Goal: Book appointment/travel/reservation

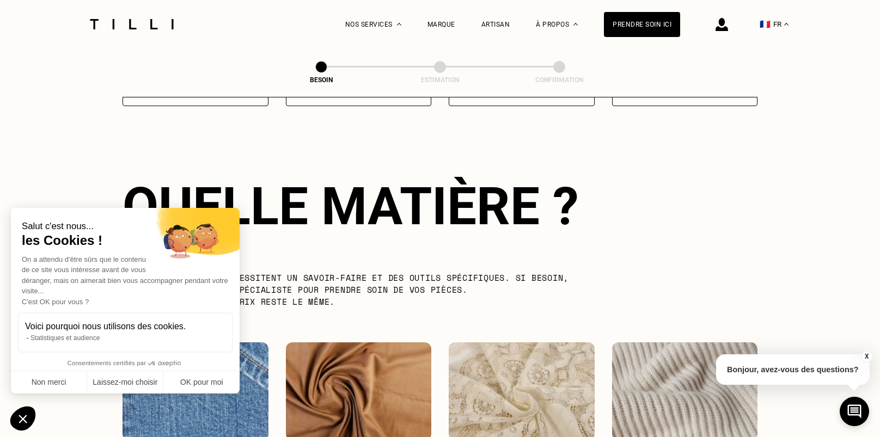
scroll to position [948, 0]
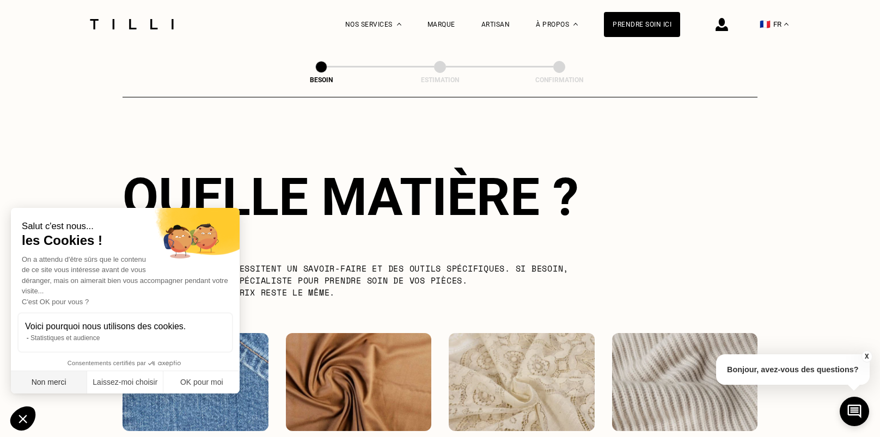
click at [61, 381] on button "Non merci" at bounding box center [49, 382] width 76 height 23
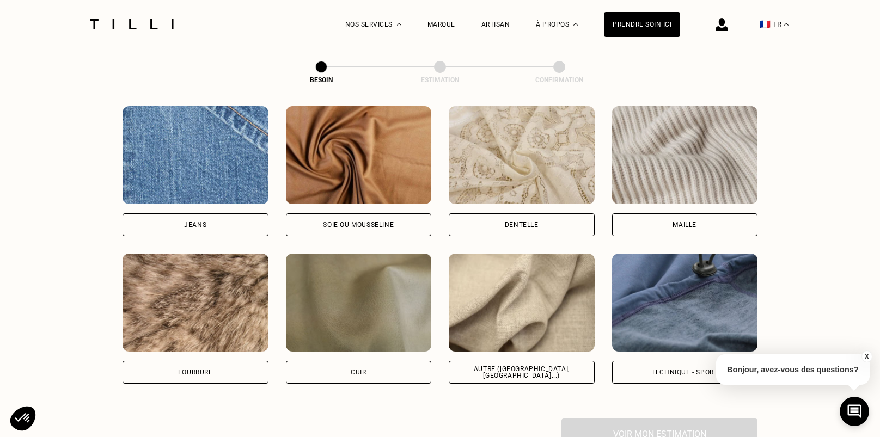
scroll to position [1166, 0]
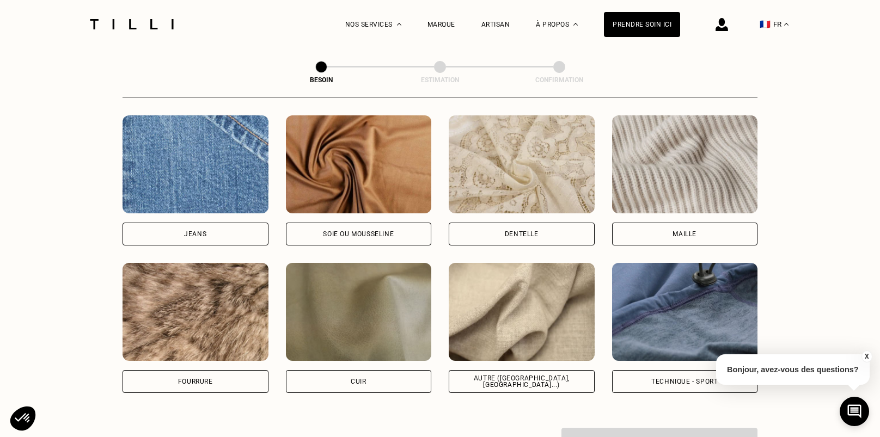
click at [530, 376] on div "Autre ([GEOGRAPHIC_DATA], [GEOGRAPHIC_DATA]...)" at bounding box center [521, 381] width 127 height 13
select select "FR"
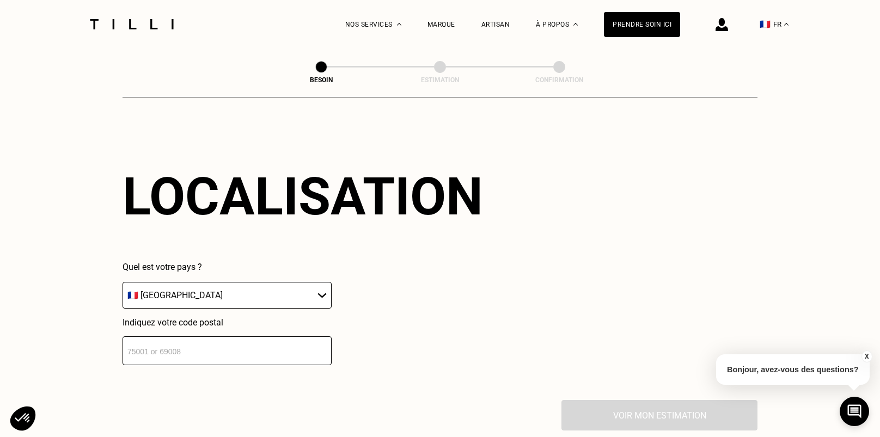
scroll to position [1464, 0]
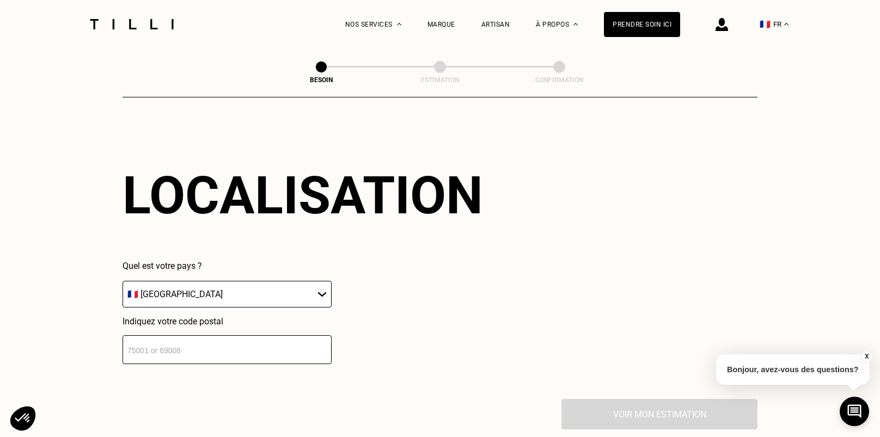
click at [127, 344] on input "number" at bounding box center [226, 349] width 209 height 29
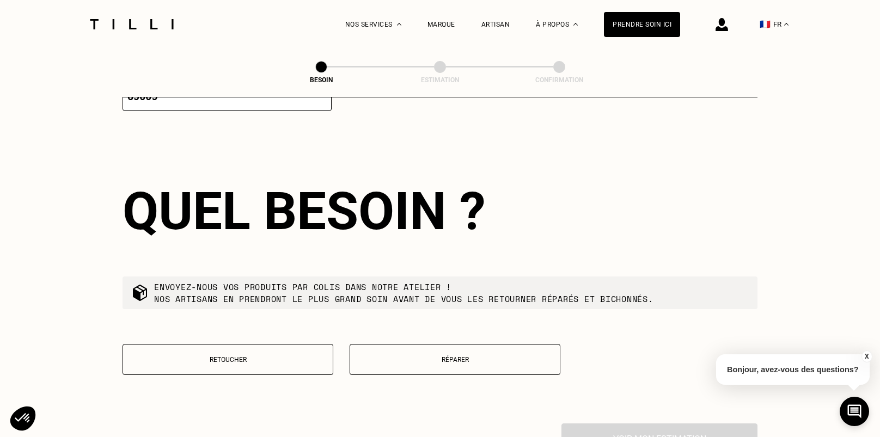
scroll to position [1734, 0]
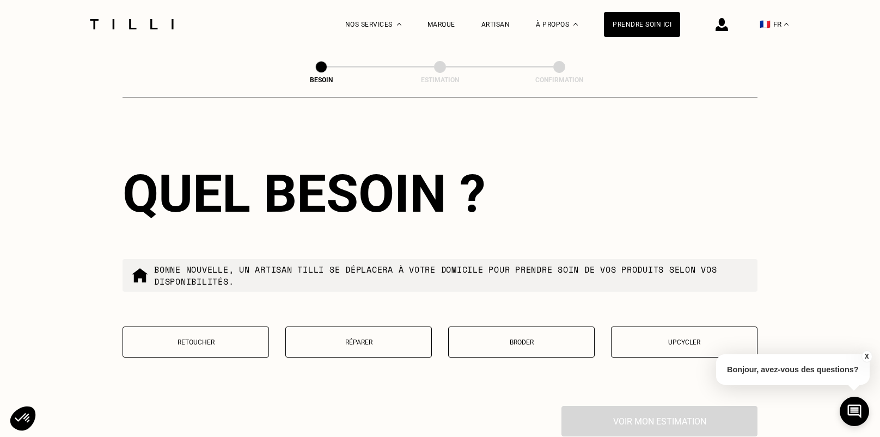
type input "69009"
click at [160, 339] on p "Retoucher" at bounding box center [195, 343] width 134 height 8
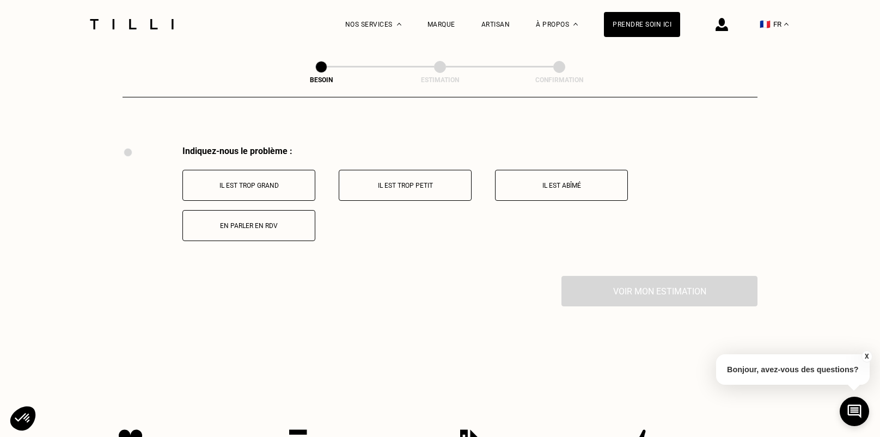
scroll to position [2014, 0]
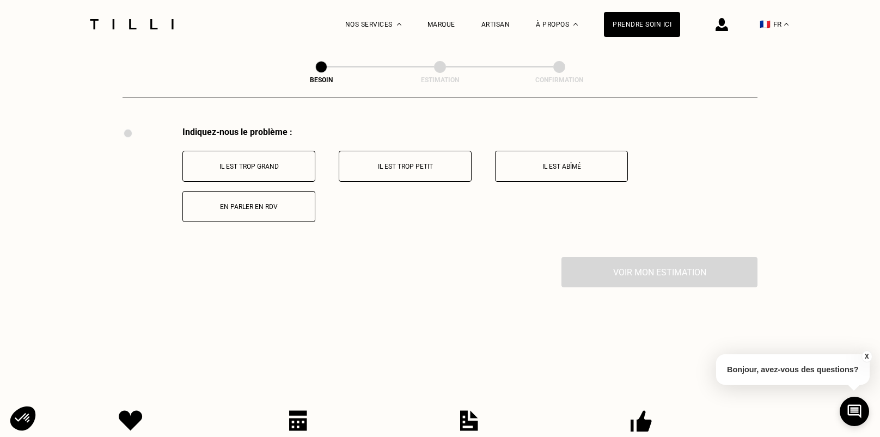
click at [254, 167] on button "Il est trop grand" at bounding box center [248, 166] width 133 height 31
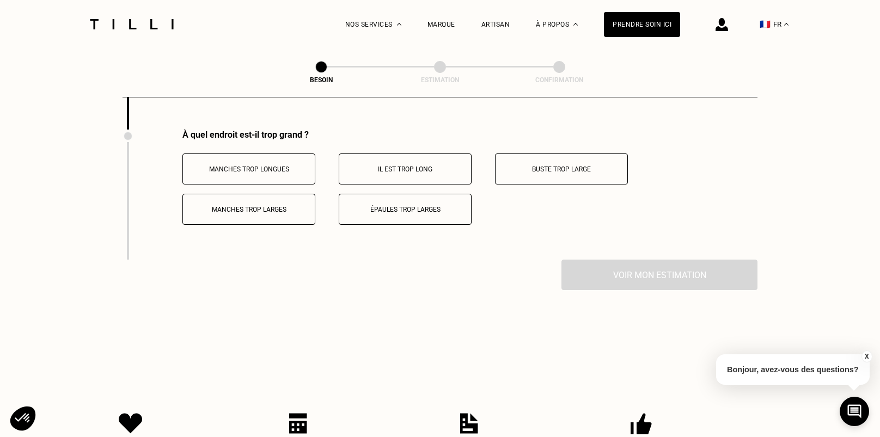
scroll to position [2144, 0]
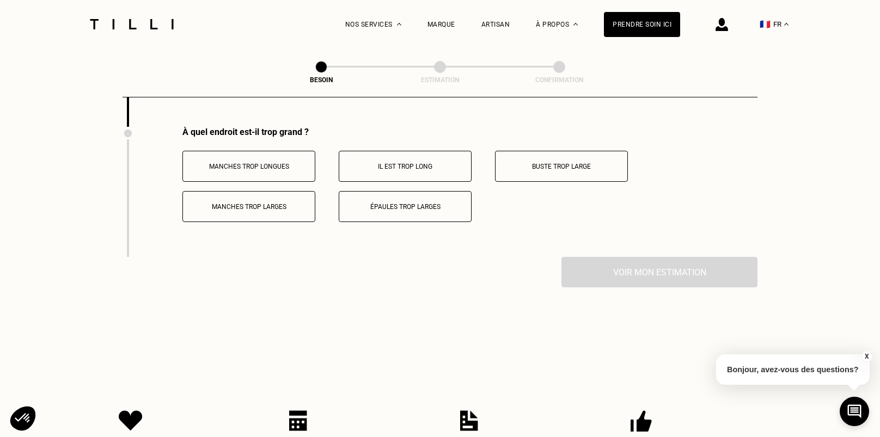
click at [254, 167] on button "Manches trop longues" at bounding box center [248, 166] width 133 height 31
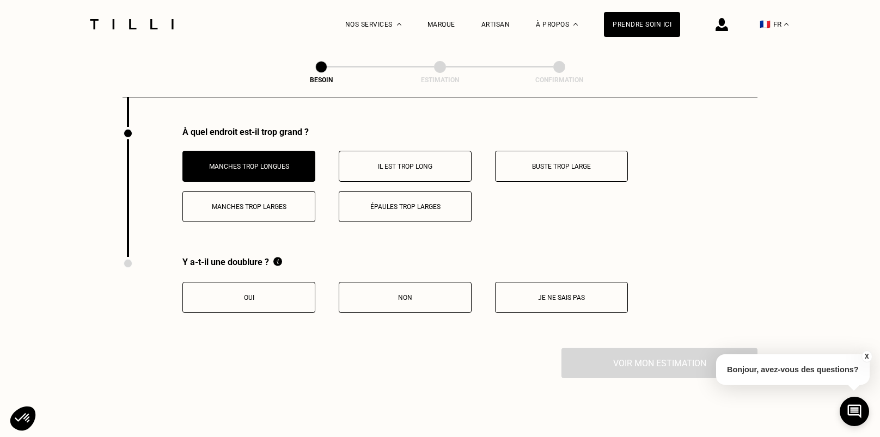
click at [577, 163] on p "Buste trop large" at bounding box center [561, 167] width 121 height 8
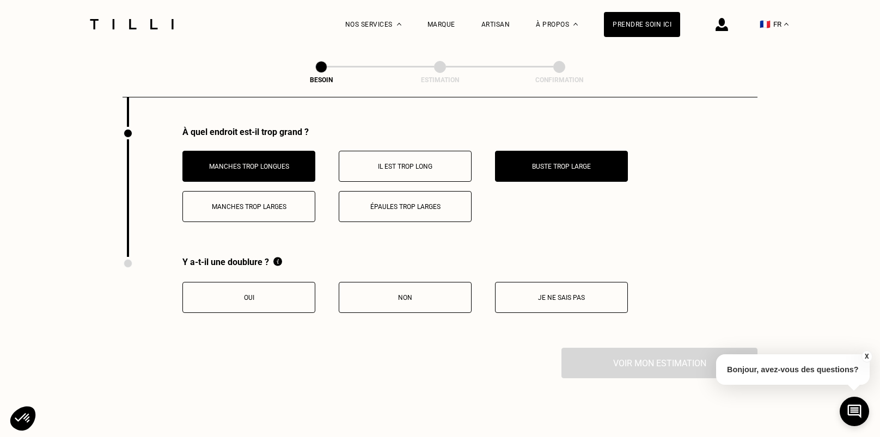
click at [292, 294] on p "Oui" at bounding box center [248, 298] width 121 height 8
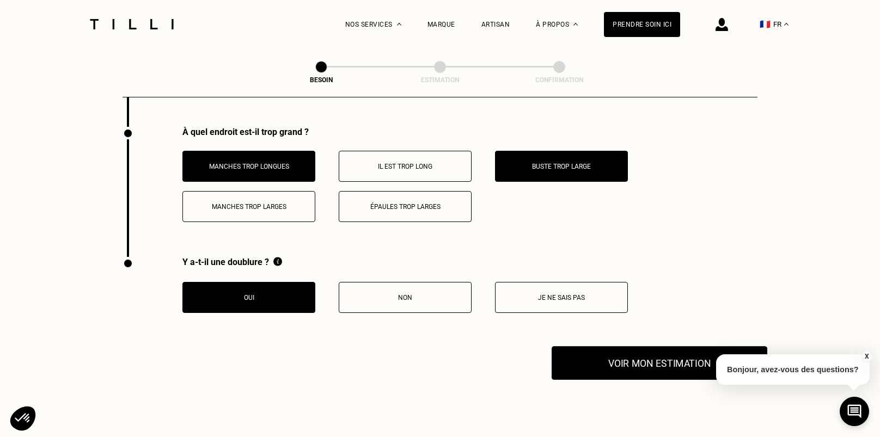
click at [601, 359] on button "Voir mon estimation" at bounding box center [659, 363] width 216 height 34
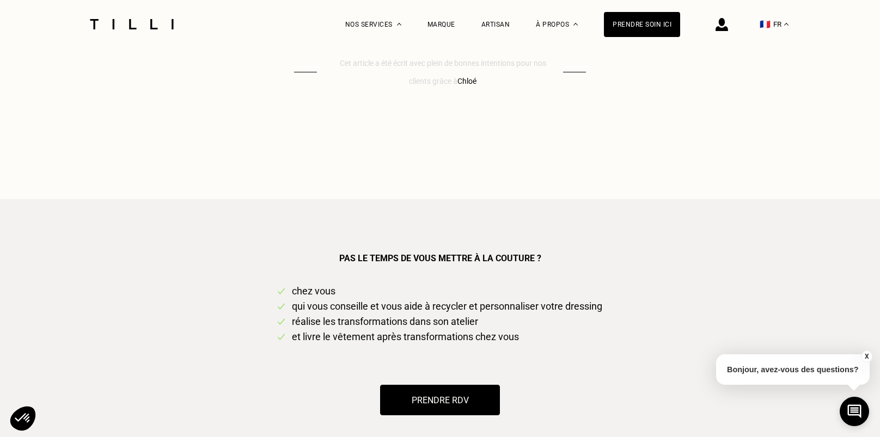
scroll to position [1960, 0]
